Goal: Navigation & Orientation: Find specific page/section

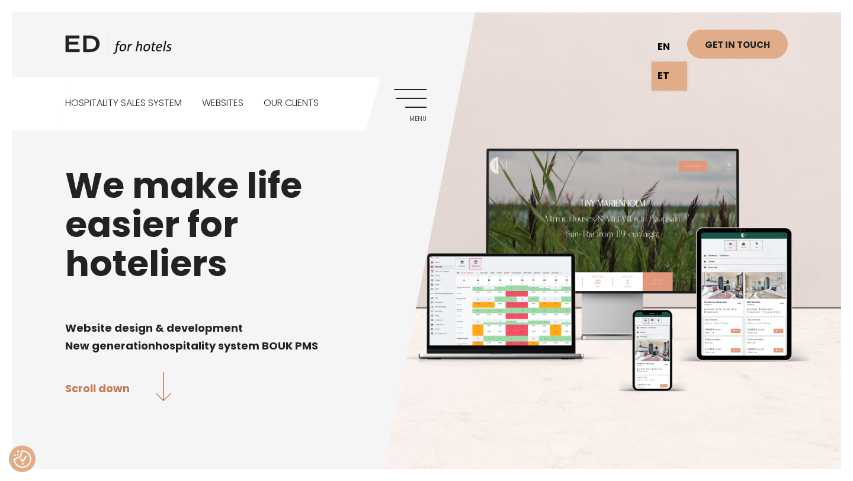
click at [661, 47] on link "en" at bounding box center [670, 47] width 36 height 29
click at [666, 74] on link "ET" at bounding box center [670, 76] width 36 height 29
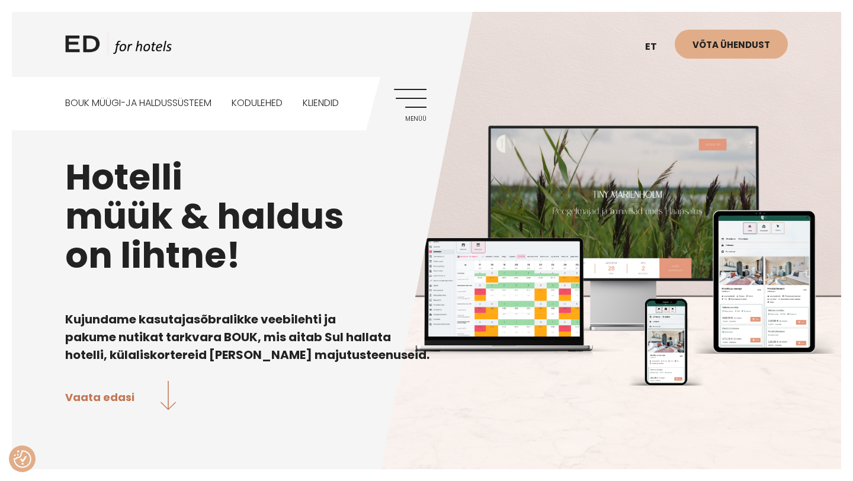
click at [399, 102] on link "Menüü" at bounding box center [410, 105] width 33 height 33
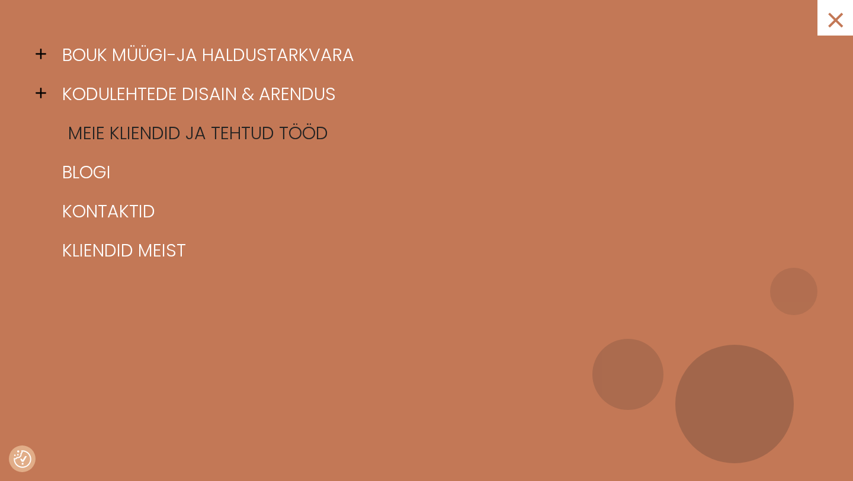
click at [114, 139] on link "Meie kliendid ja tehtud tööd" at bounding box center [441, 133] width 765 height 39
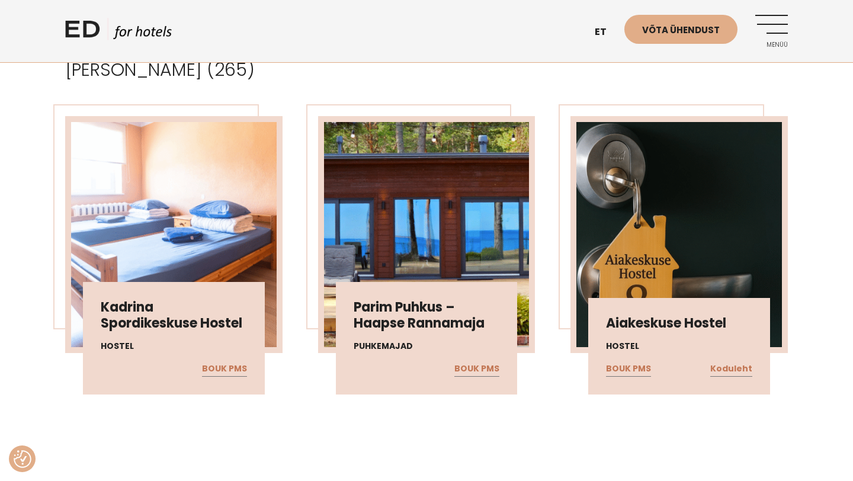
scroll to position [362, 0]
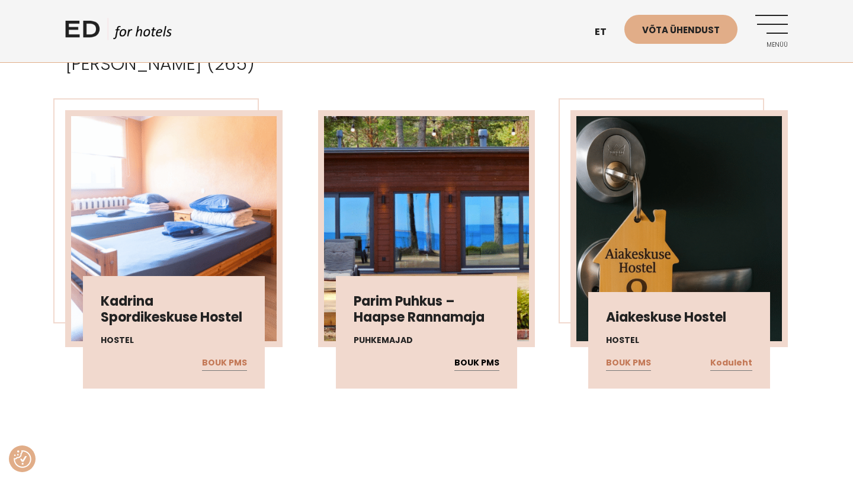
click at [478, 365] on link "BOUK PMS" at bounding box center [477, 363] width 45 height 15
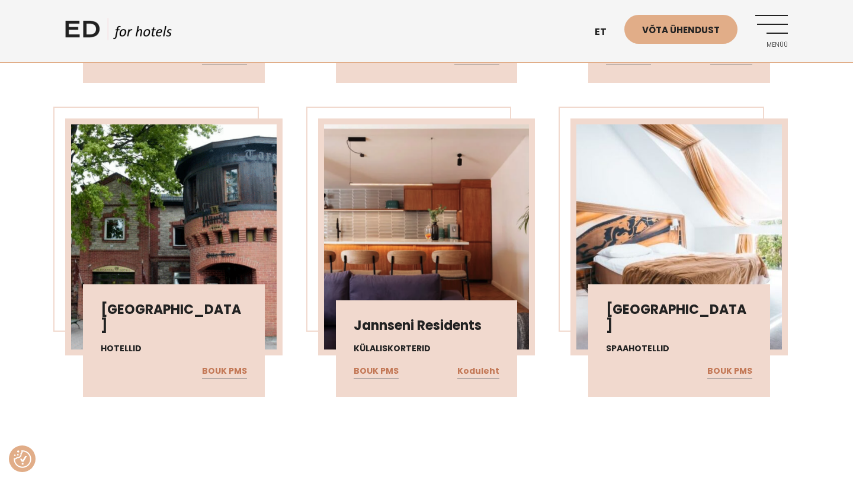
scroll to position [670, 0]
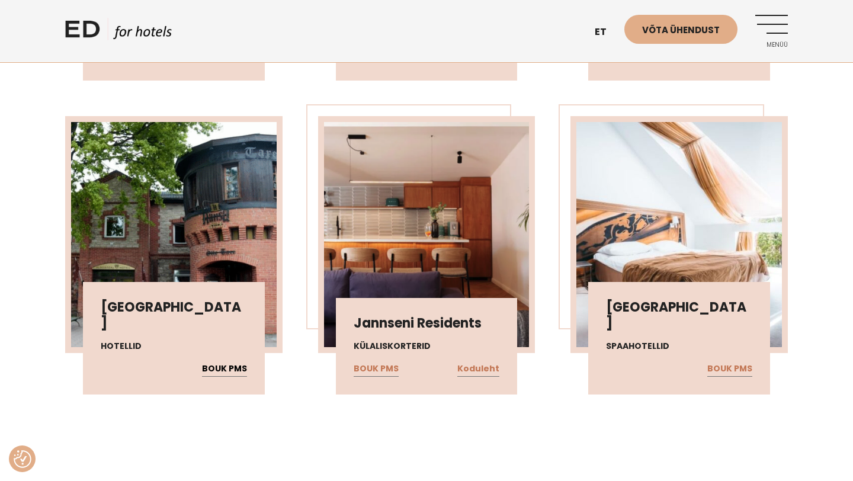
click at [220, 367] on link "BOUK PMS" at bounding box center [224, 369] width 45 height 15
